Goal: Use online tool/utility: Utilize a website feature to perform a specific function

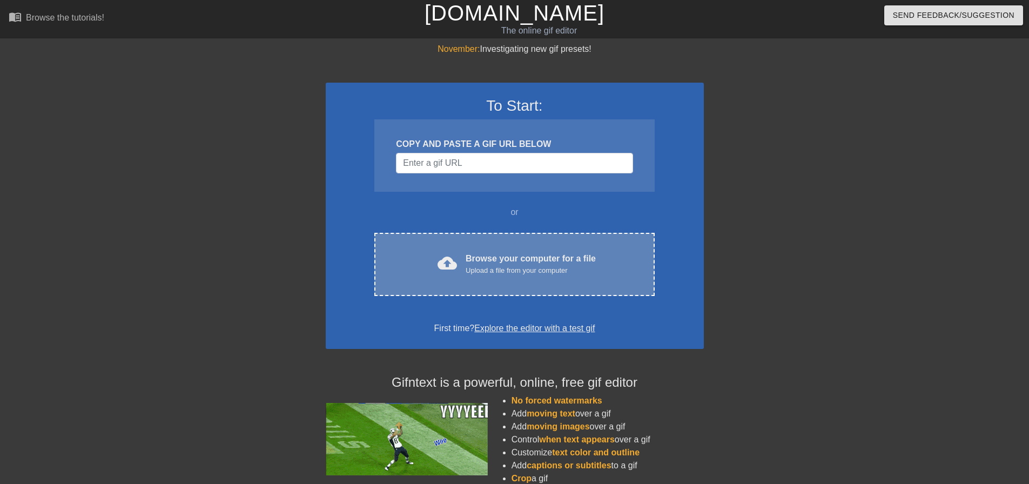
click at [495, 243] on div "cloud_upload Browse your computer for a file Upload a file from your computer C…" at bounding box center [514, 264] width 280 height 63
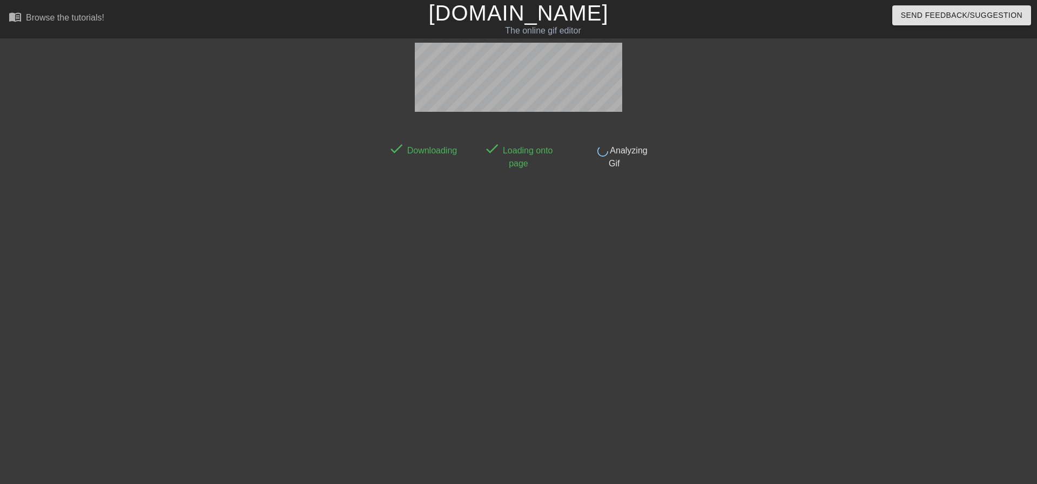
click at [720, 185] on div at bounding box center [748, 205] width 162 height 324
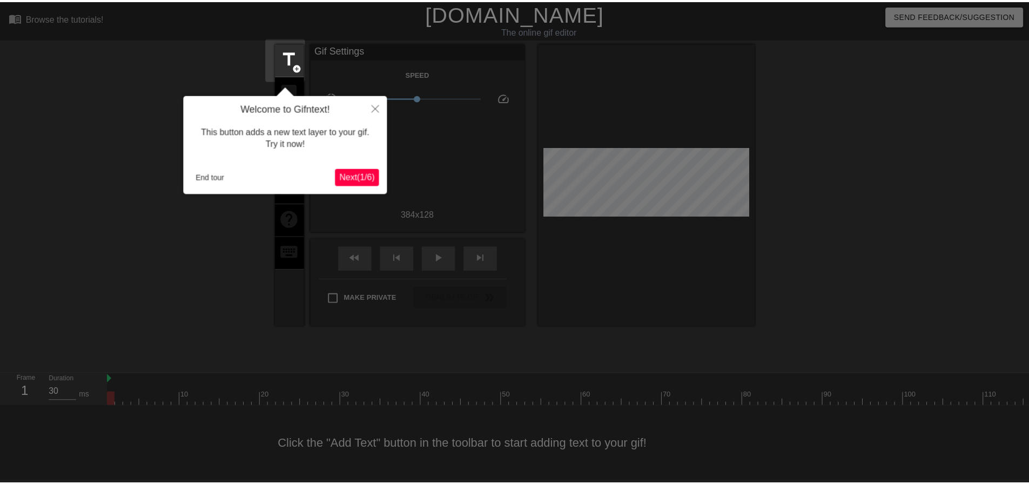
scroll to position [5, 0]
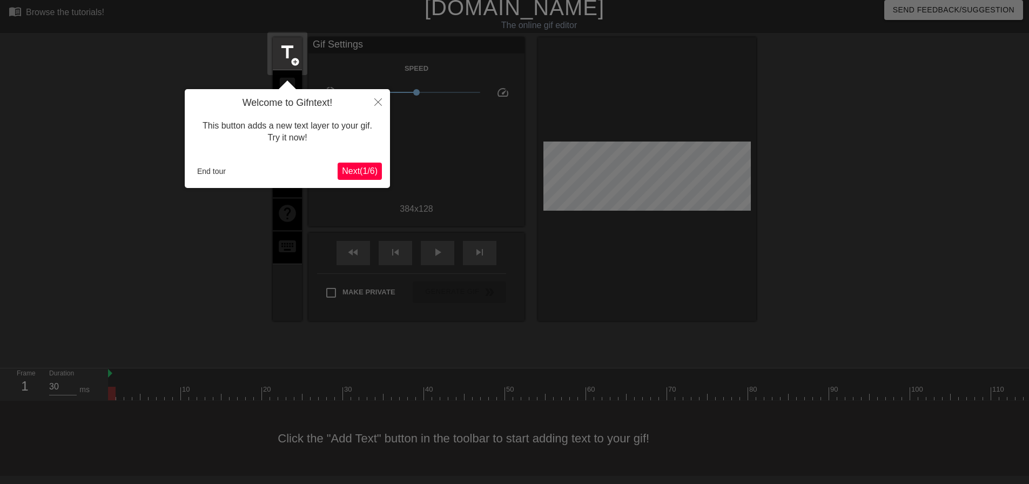
click at [359, 168] on span "Next ( 1 / 6 )" at bounding box center [360, 170] width 36 height 9
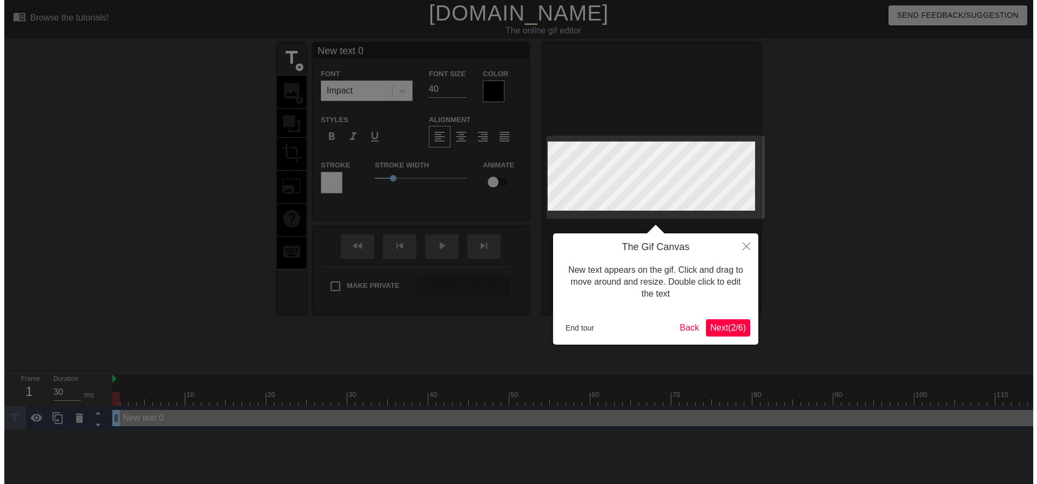
scroll to position [0, 0]
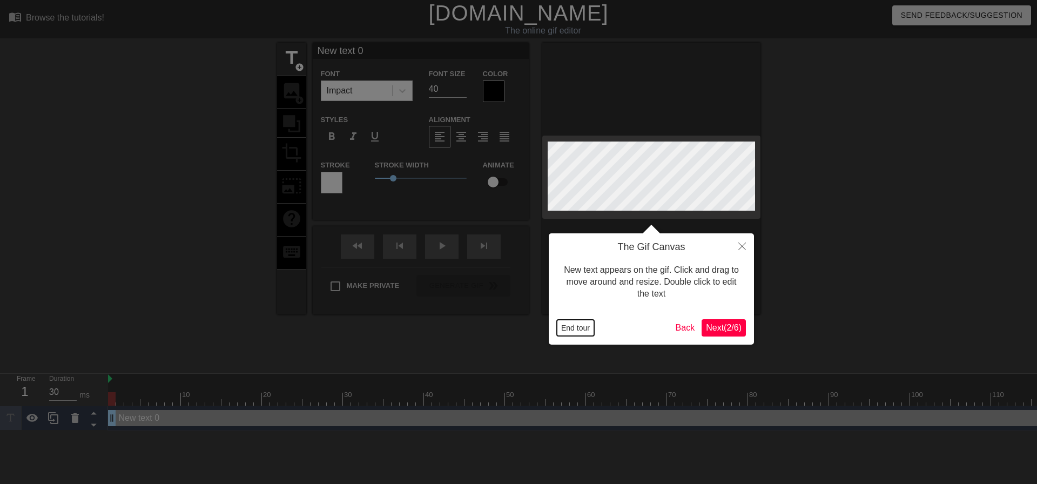
click at [583, 325] on button "End tour" at bounding box center [575, 328] width 37 height 16
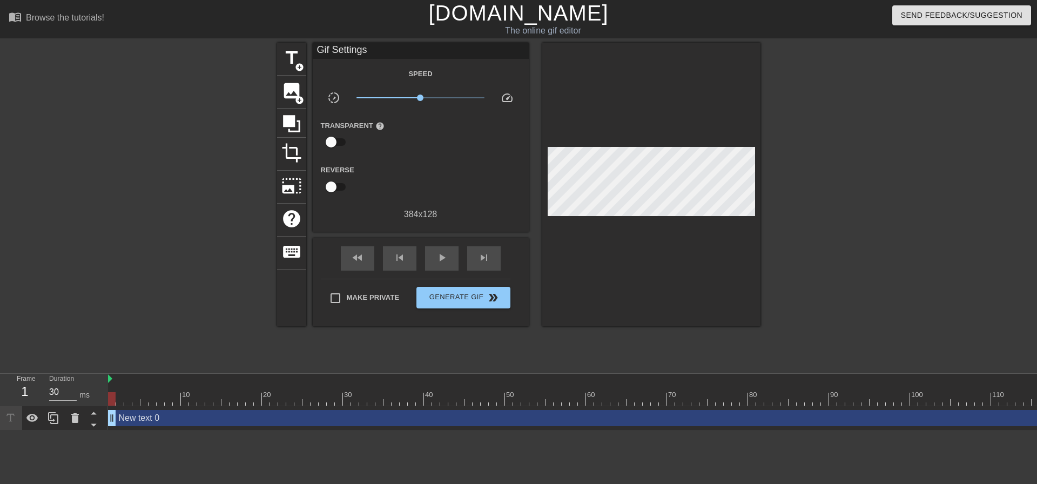
drag, startPoint x: 360, startPoint y: 417, endPoint x: 225, endPoint y: 357, distance: 147.5
click at [225, 357] on div at bounding box center [183, 205] width 162 height 324
click at [79, 421] on icon at bounding box center [75, 417] width 13 height 13
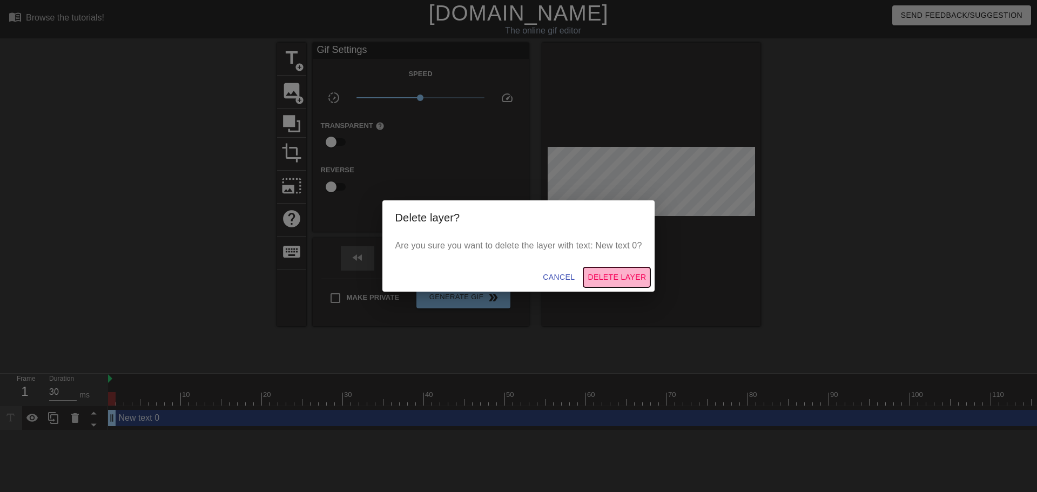
click at [612, 273] on span "Delete Layer" at bounding box center [617, 277] width 58 height 13
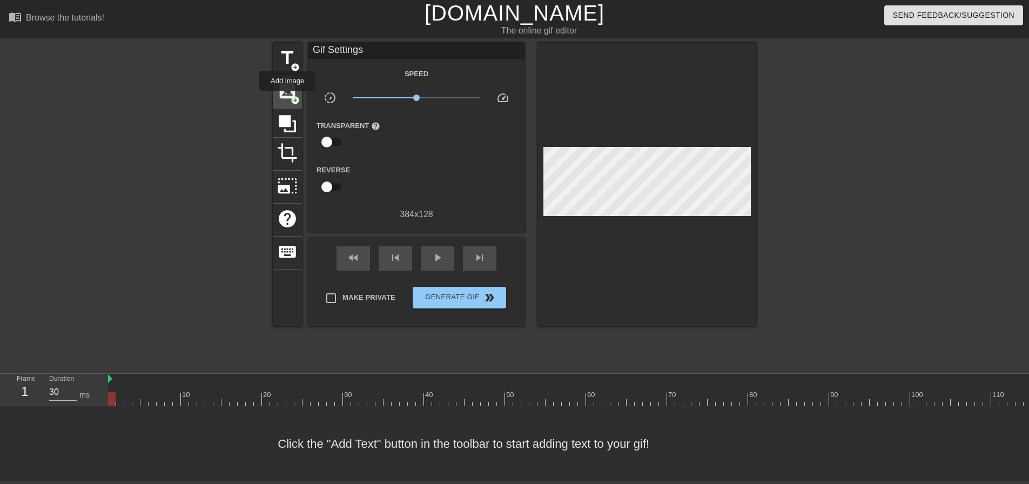
click at [287, 98] on span "image" at bounding box center [287, 90] width 21 height 21
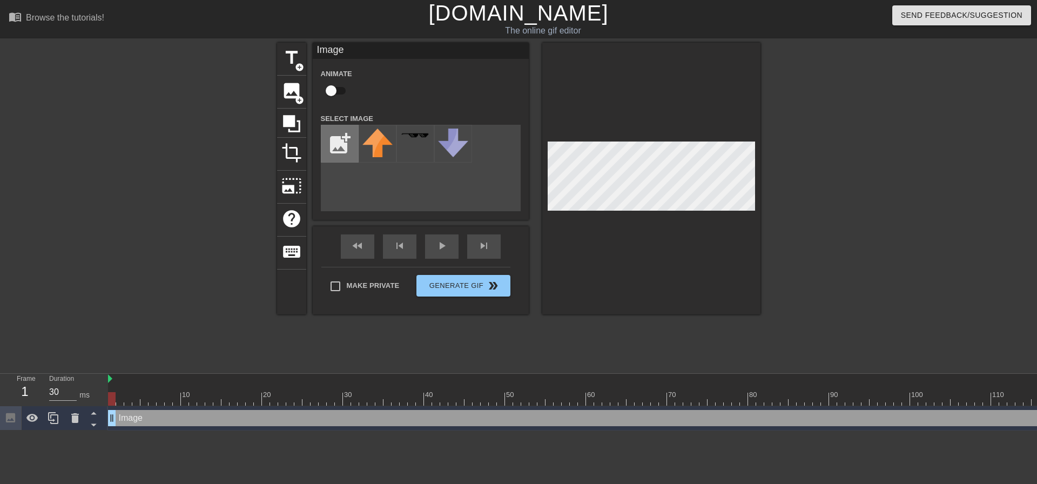
click at [327, 140] on input "file" at bounding box center [339, 143] width 37 height 37
type input "C:\fakepath\1273657809992683540-ezgif.com-rotate.webp"
click at [381, 148] on img at bounding box center [377, 144] width 30 height 30
click at [716, 213] on div at bounding box center [651, 179] width 218 height 272
click at [670, 138] on div at bounding box center [651, 179] width 218 height 272
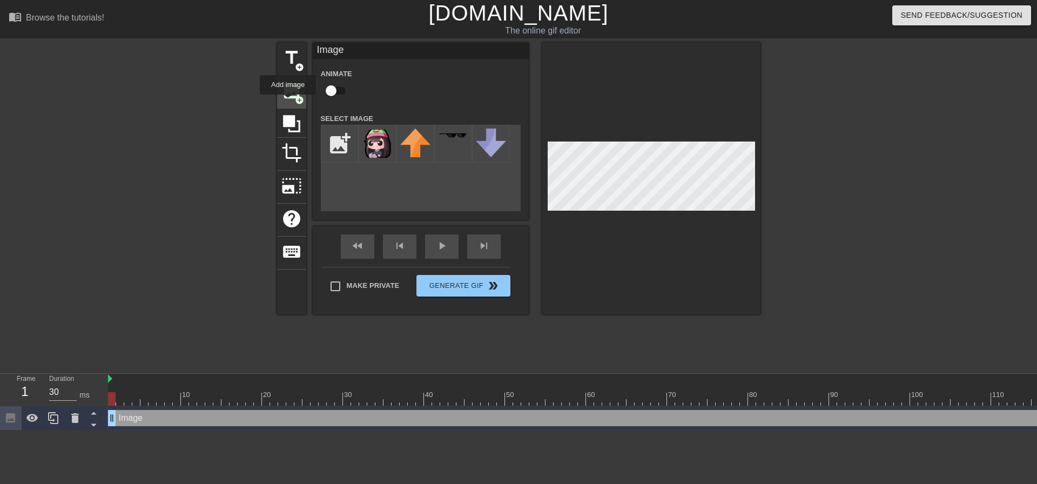
click at [288, 102] on div "image add_circle" at bounding box center [291, 92] width 29 height 33
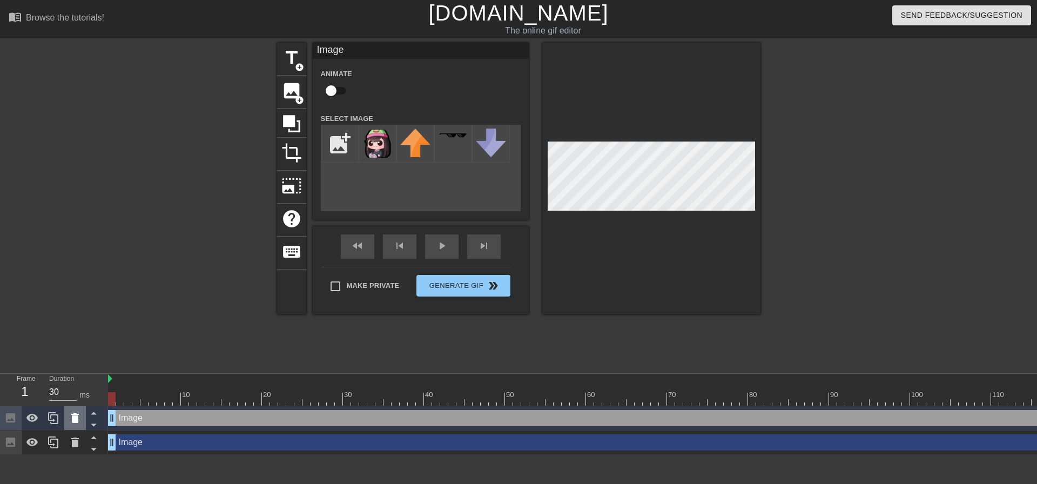
click at [80, 420] on icon at bounding box center [75, 417] width 13 height 13
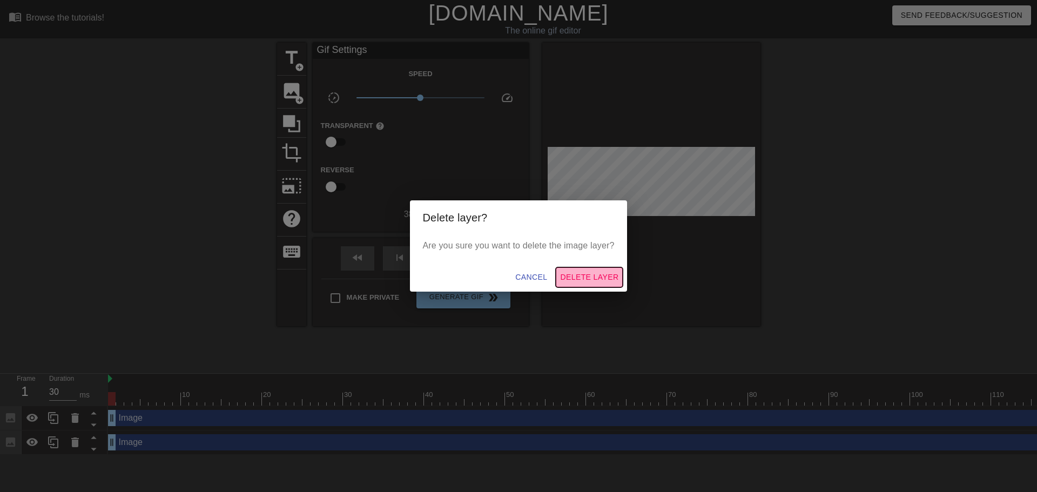
click at [607, 276] on span "Delete Layer" at bounding box center [589, 277] width 58 height 13
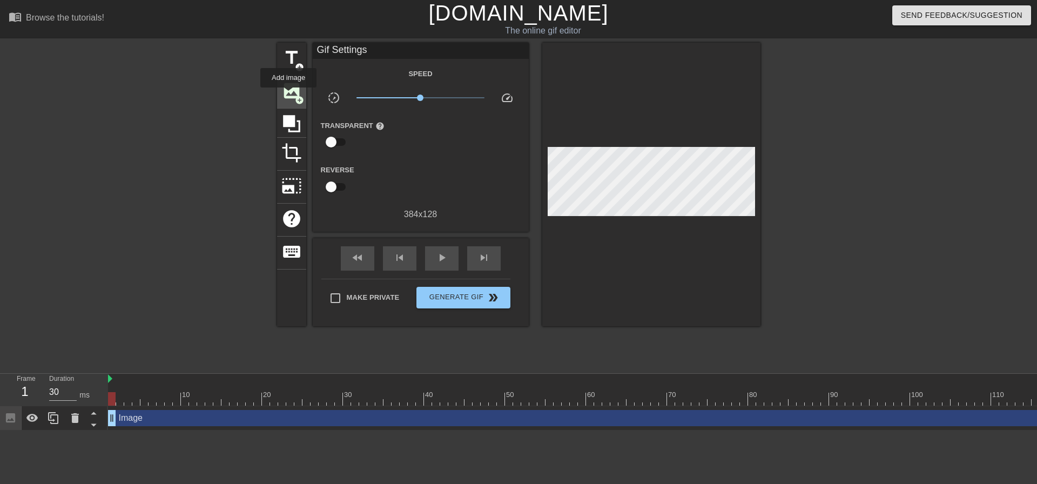
click at [288, 95] on span "image" at bounding box center [291, 90] width 21 height 21
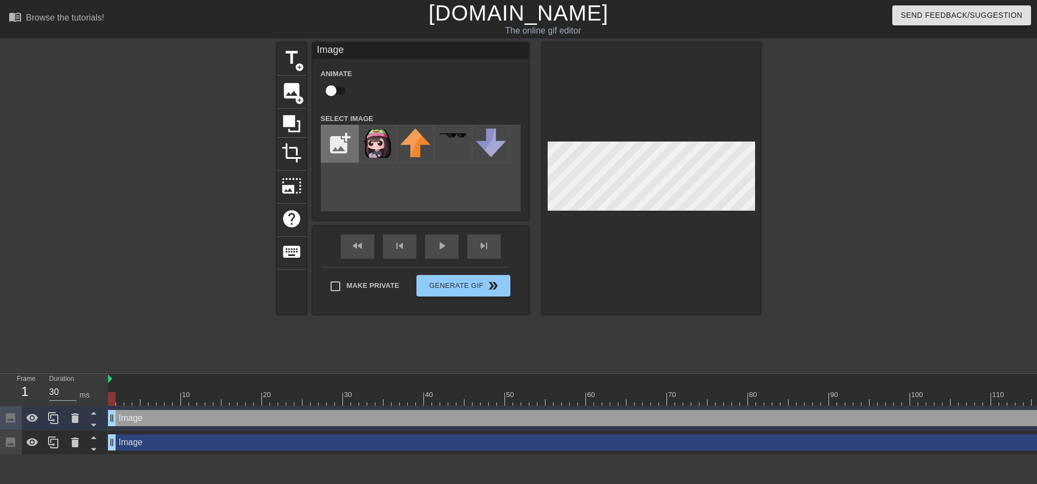
click at [343, 132] on input "file" at bounding box center [339, 143] width 37 height 37
type input "C:\fakepath\1273657800144457791.webp"
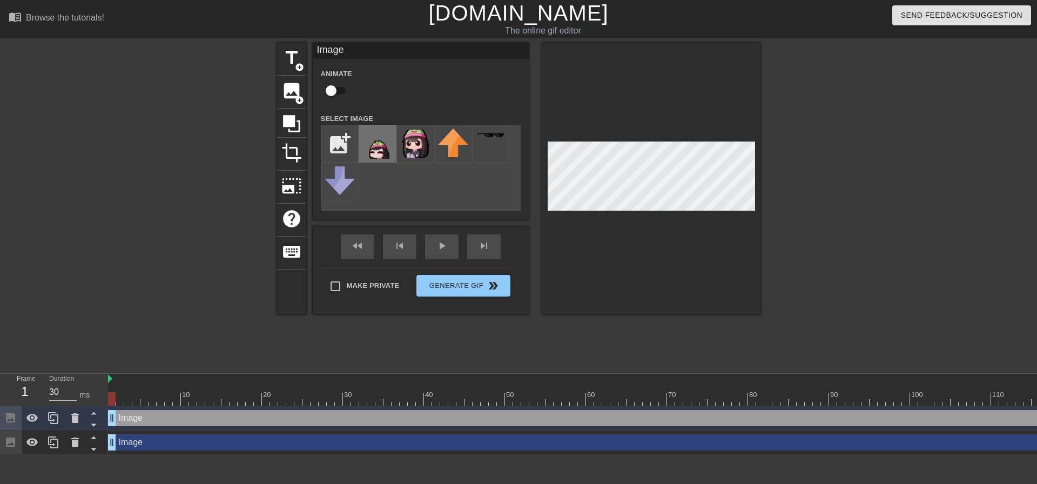
click at [377, 140] on img at bounding box center [377, 144] width 30 height 30
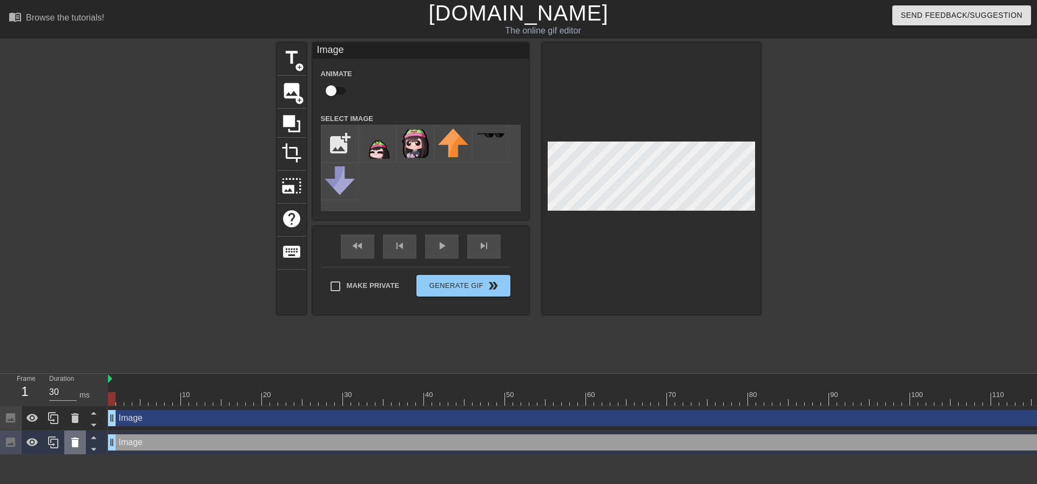
drag, startPoint x: 282, startPoint y: 445, endPoint x: 73, endPoint y: 444, distance: 209.0
click at [73, 444] on icon at bounding box center [75, 442] width 8 height 10
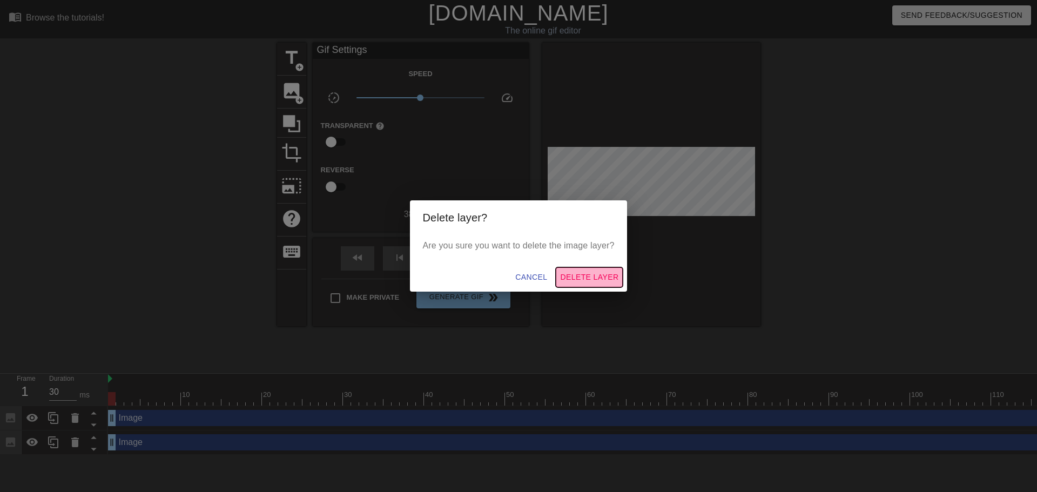
click at [578, 275] on span "Delete Layer" at bounding box center [589, 277] width 58 height 13
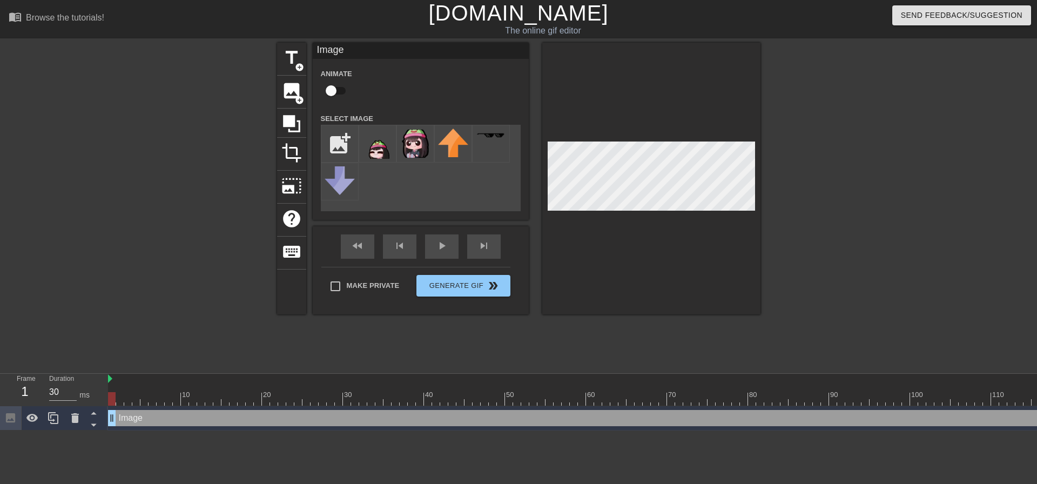
click at [707, 220] on div at bounding box center [651, 179] width 218 height 272
click at [750, 214] on div at bounding box center [651, 179] width 218 height 272
click at [645, 213] on div at bounding box center [651, 179] width 218 height 272
click at [627, 229] on div at bounding box center [651, 179] width 218 height 272
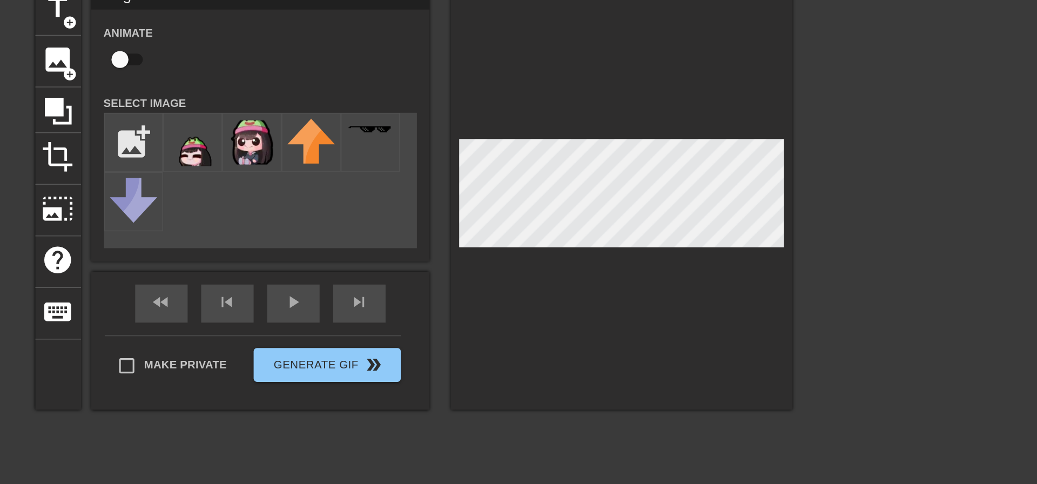
click at [698, 131] on div at bounding box center [651, 179] width 218 height 272
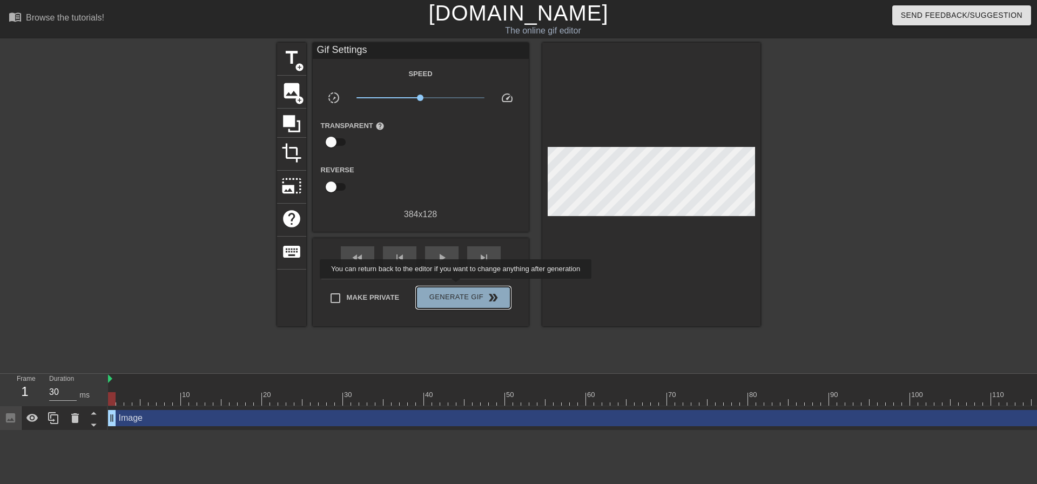
click at [457, 287] on button "Generate Gif double_arrow" at bounding box center [462, 298] width 93 height 22
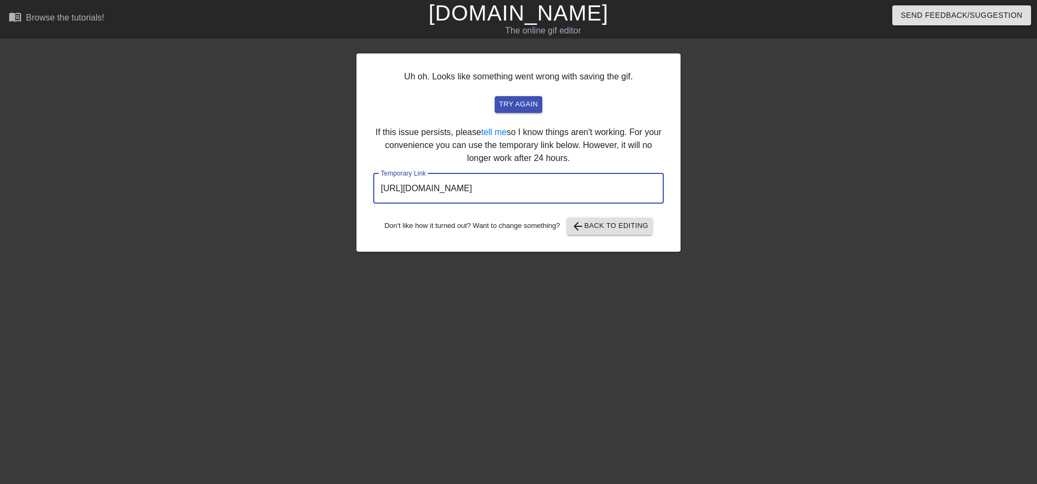
click at [610, 190] on input "[URL][DOMAIN_NAME]" at bounding box center [518, 188] width 291 height 30
drag, startPoint x: 615, startPoint y: 190, endPoint x: 418, endPoint y: 190, distance: 196.6
click at [418, 190] on input "[URL][DOMAIN_NAME]" at bounding box center [518, 188] width 291 height 30
click at [486, 186] on input "[URL][DOMAIN_NAME]" at bounding box center [518, 188] width 291 height 30
click at [519, 187] on input "[URL][DOMAIN_NAME]" at bounding box center [518, 188] width 291 height 30
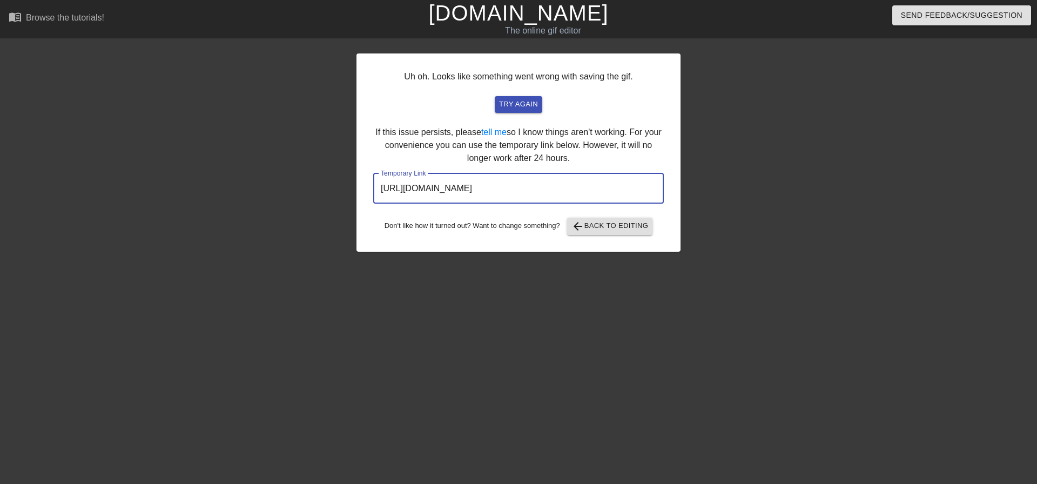
click at [519, 187] on input "[URL][DOMAIN_NAME]" at bounding box center [518, 188] width 291 height 30
